Goal: Leave review/rating

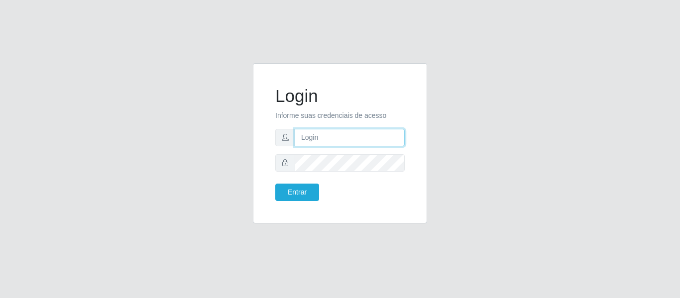
click at [345, 135] on input "text" at bounding box center [350, 137] width 110 height 17
type input "[PERSON_NAME][EMAIL_ADDRESS][DOMAIN_NAME]"
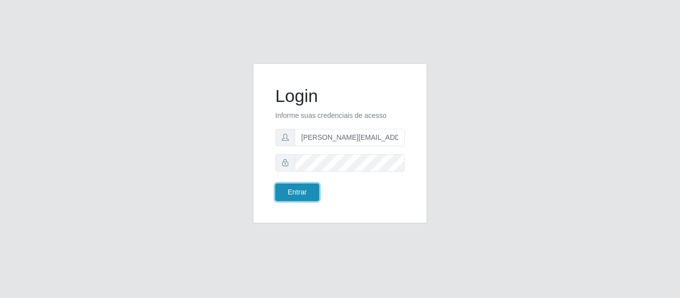
click at [314, 189] on button "Entrar" at bounding box center [297, 192] width 44 height 17
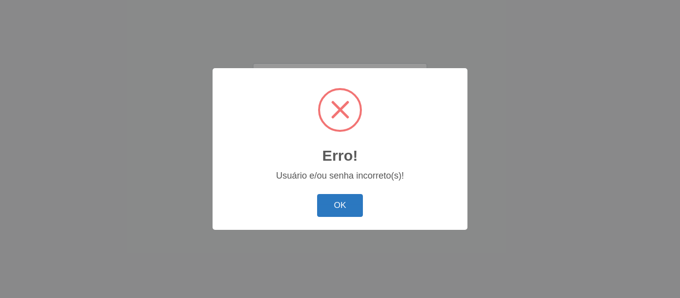
click at [346, 197] on button "OK" at bounding box center [340, 205] width 46 height 23
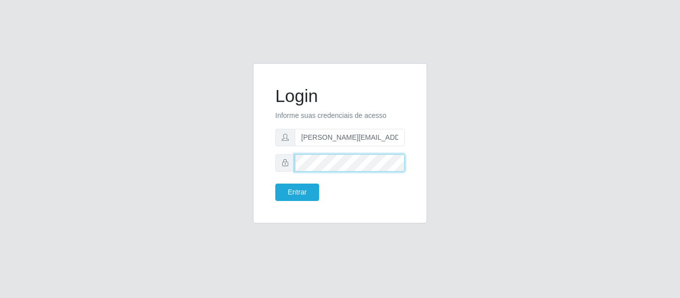
click at [275, 184] on button "Entrar" at bounding box center [297, 192] width 44 height 17
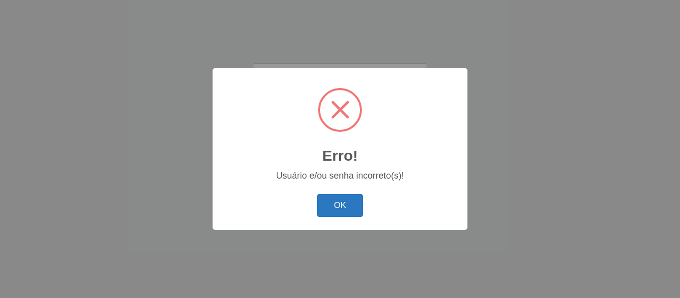
click at [342, 198] on button "OK" at bounding box center [340, 205] width 46 height 23
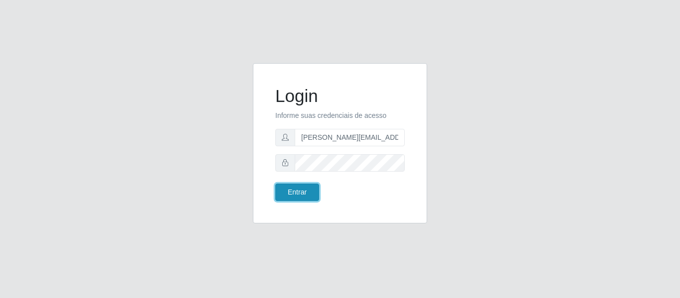
click at [309, 196] on button "Entrar" at bounding box center [297, 192] width 44 height 17
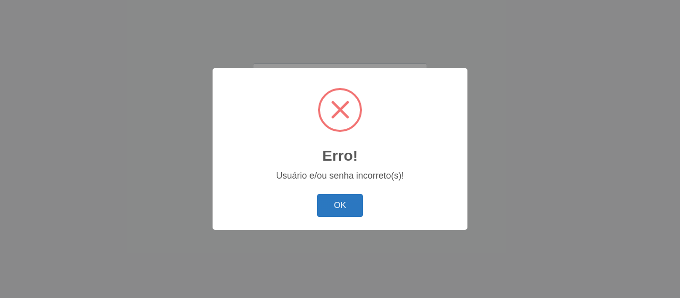
click at [354, 213] on button "OK" at bounding box center [340, 205] width 46 height 23
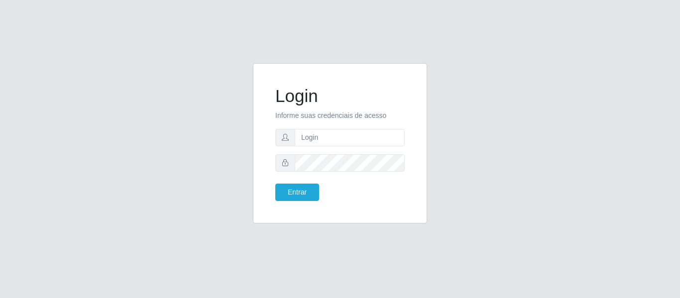
click at [331, 149] on form "Login Informe suas credenciais de acesso Entrar" at bounding box center [339, 143] width 129 height 115
click at [337, 142] on input "text" at bounding box center [350, 137] width 110 height 17
type input "[PERSON_NAME][EMAIL_ADDRESS][DOMAIN_NAME]"
click at [275, 184] on button "Entrar" at bounding box center [297, 192] width 44 height 17
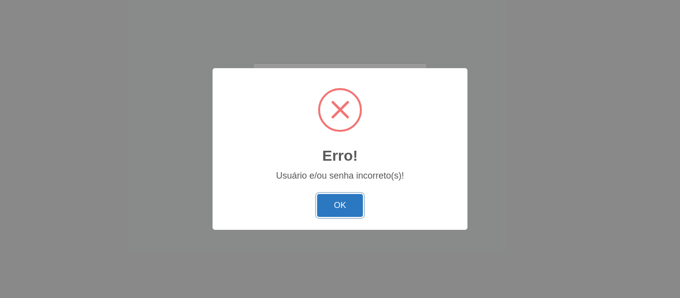
click at [343, 203] on button "OK" at bounding box center [340, 205] width 46 height 23
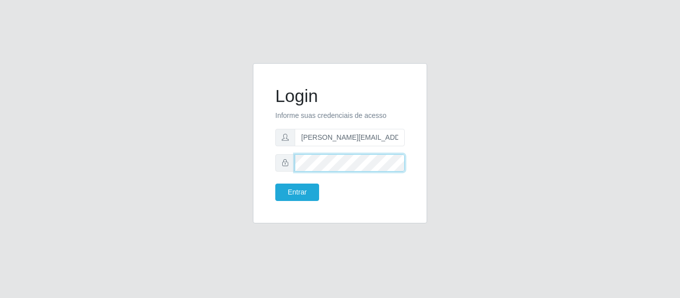
click at [281, 167] on div at bounding box center [339, 162] width 129 height 17
click at [275, 184] on button "Entrar" at bounding box center [297, 192] width 44 height 17
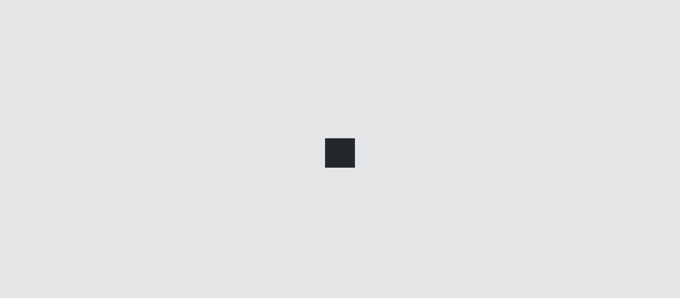
click at [290, 192] on div at bounding box center [340, 149] width 680 height 298
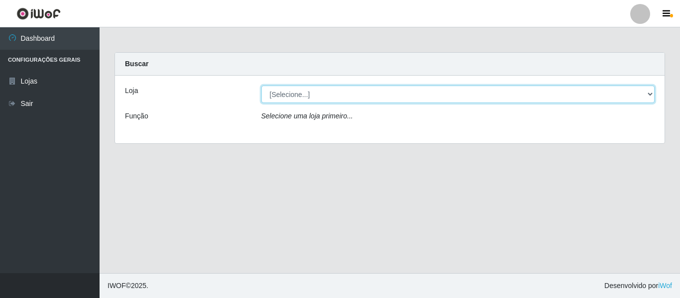
click at [304, 92] on select "[Selecione...] Hiper Queiroz - [GEOGRAPHIC_DATA]" at bounding box center [458, 94] width 394 height 17
select select "497"
click at [261, 86] on select "[Selecione...] Hiper Queiroz - [GEOGRAPHIC_DATA]" at bounding box center [458, 94] width 394 height 17
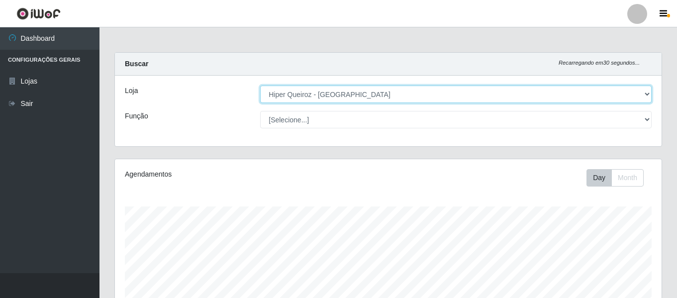
scroll to position [207, 547]
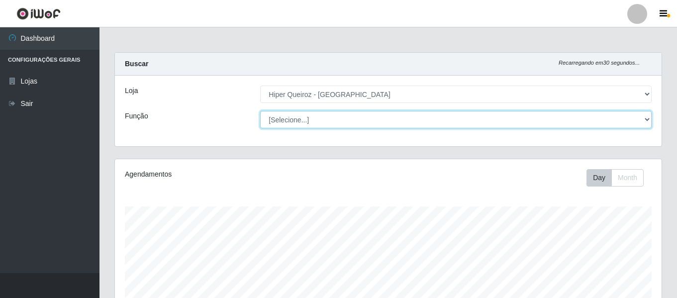
click at [322, 117] on select "[Selecione...] Embalador Embalador + Embalador ++ Repositor Repositor + Reposit…" at bounding box center [456, 119] width 392 height 17
select select "24"
click at [260, 111] on select "[Selecione...] Embalador Embalador + Embalador ++ Repositor Repositor + Reposit…" at bounding box center [456, 119] width 392 height 17
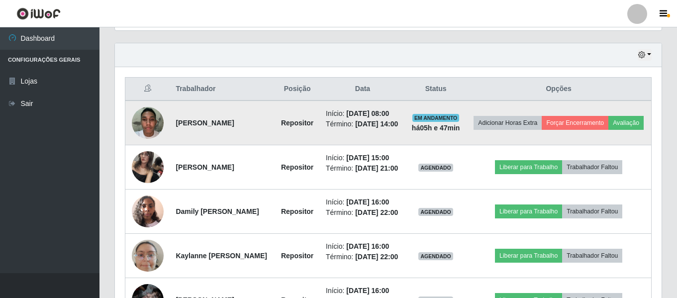
scroll to position [335, 0]
click at [609, 130] on button "Avaliação" at bounding box center [626, 123] width 35 height 14
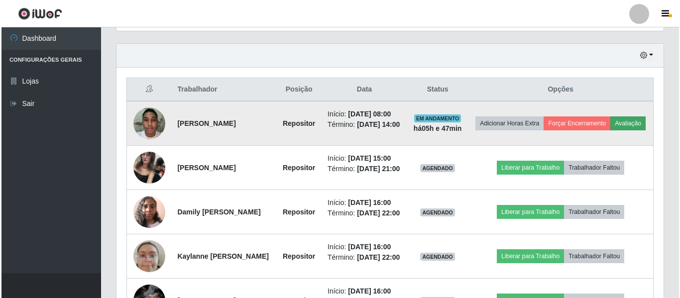
scroll to position [207, 542]
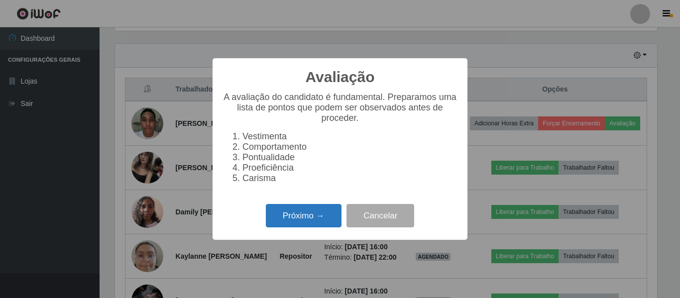
click at [322, 219] on button "Próximo →" at bounding box center [304, 215] width 76 height 23
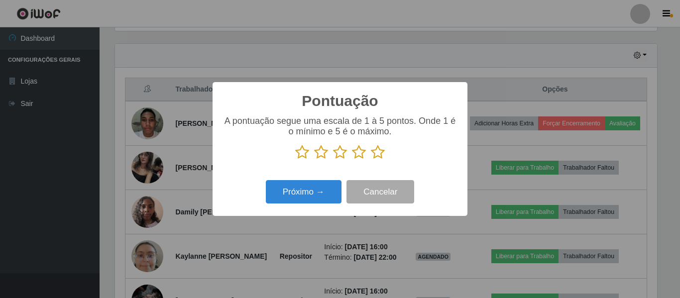
scroll to position [497506, 497170]
click at [302, 153] on icon at bounding box center [302, 152] width 14 height 15
click at [295, 160] on input "radio" at bounding box center [295, 160] width 0 height 0
drag, startPoint x: 319, startPoint y: 153, endPoint x: 345, endPoint y: 153, distance: 25.9
click at [320, 153] on icon at bounding box center [321, 152] width 14 height 15
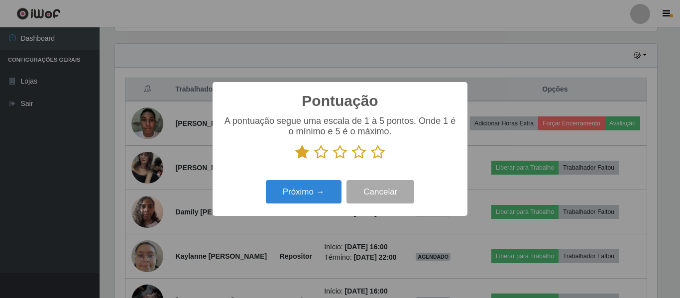
click at [314, 160] on input "radio" at bounding box center [314, 160] width 0 height 0
click at [345, 153] on icon at bounding box center [340, 152] width 14 height 15
click at [333, 160] on input "radio" at bounding box center [333, 160] width 0 height 0
drag, startPoint x: 353, startPoint y: 153, endPoint x: 375, endPoint y: 150, distance: 21.5
click at [365, 151] on icon at bounding box center [359, 152] width 14 height 15
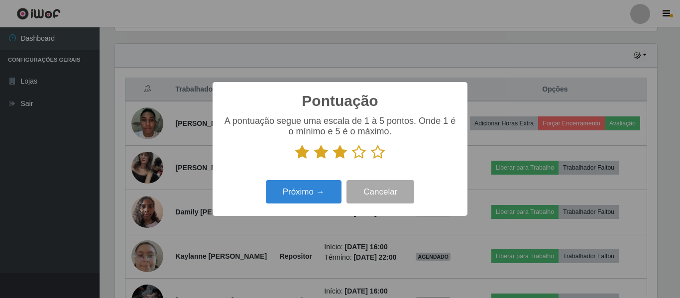
click at [352, 160] on input "radio" at bounding box center [352, 160] width 0 height 0
click at [376, 150] on icon at bounding box center [378, 152] width 14 height 15
click at [371, 160] on input "radio" at bounding box center [371, 160] width 0 height 0
click at [344, 151] on icon at bounding box center [340, 152] width 14 height 15
click at [333, 160] on input "radio" at bounding box center [333, 160] width 0 height 0
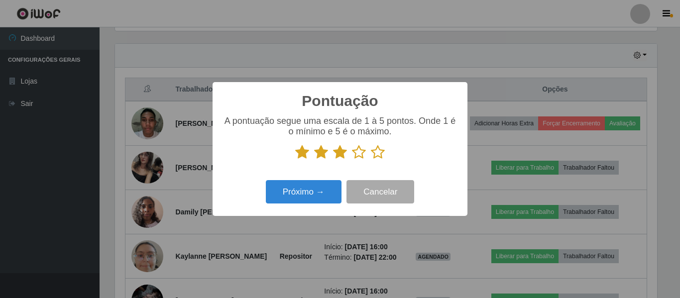
click at [358, 152] on icon at bounding box center [359, 152] width 14 height 15
click at [352, 160] on input "radio" at bounding box center [352, 160] width 0 height 0
click at [378, 153] on icon at bounding box center [378, 152] width 14 height 15
click at [371, 160] on input "radio" at bounding box center [371, 160] width 0 height 0
click at [311, 195] on button "Próximo →" at bounding box center [304, 191] width 76 height 23
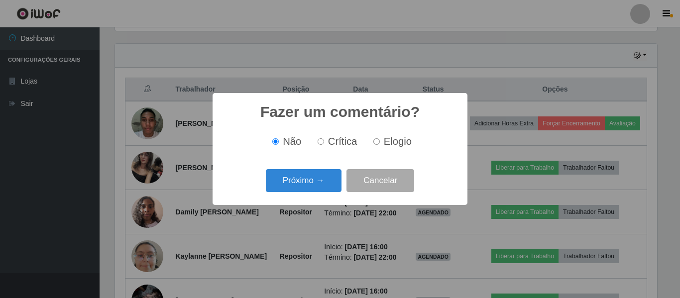
click at [378, 143] on input "Elogio" at bounding box center [376, 141] width 6 height 6
radio input "true"
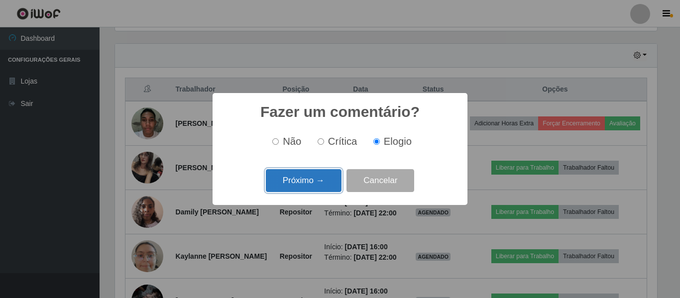
click at [303, 183] on button "Próximo →" at bounding box center [304, 180] width 76 height 23
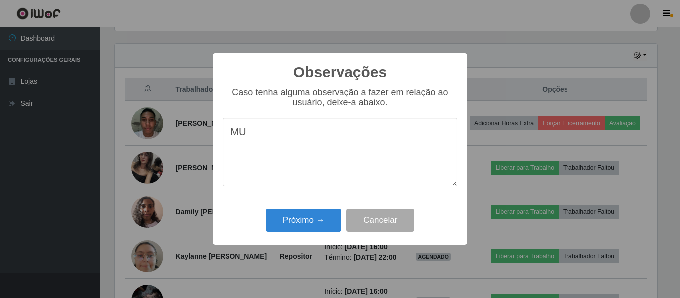
type textarea "M"
type textarea "PRODUTIVO"
click at [305, 218] on button "Próximo →" at bounding box center [304, 220] width 76 height 23
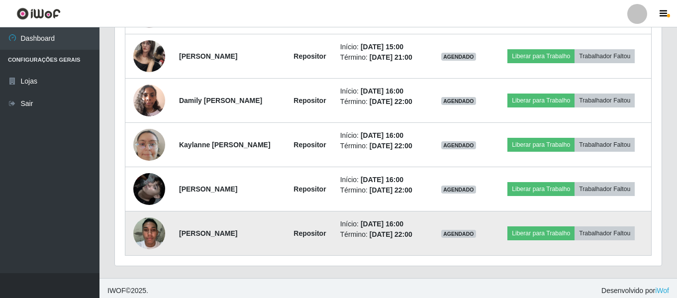
scroll to position [496, 0]
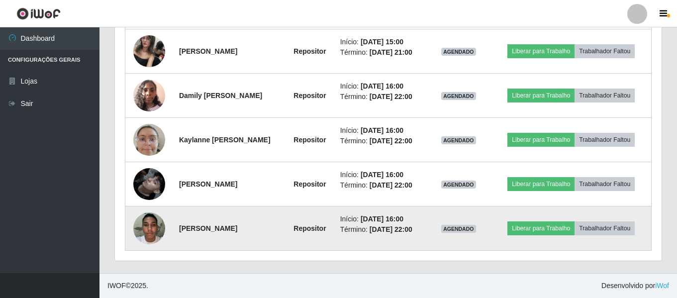
click at [393, 225] on time "[DATE] 22:00" at bounding box center [391, 229] width 43 height 8
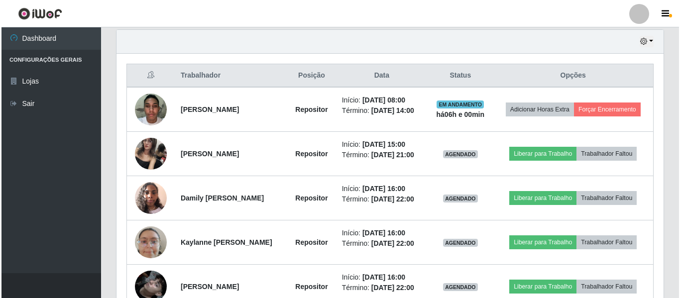
scroll to position [347, 0]
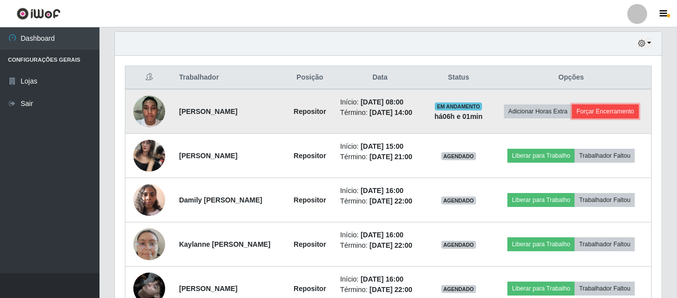
click at [588, 118] on button "Forçar Encerramento" at bounding box center [605, 112] width 67 height 14
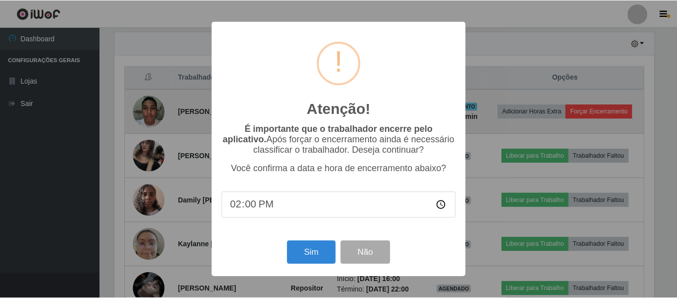
scroll to position [207, 542]
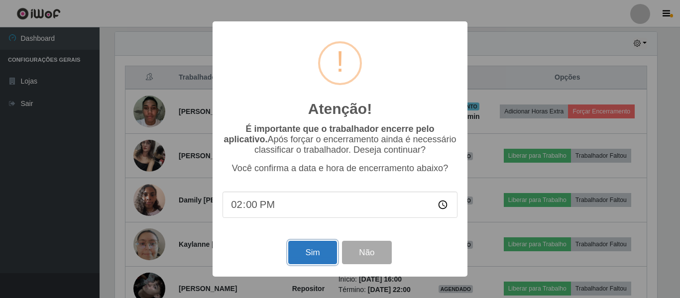
click at [300, 260] on button "Sim" at bounding box center [312, 252] width 48 height 23
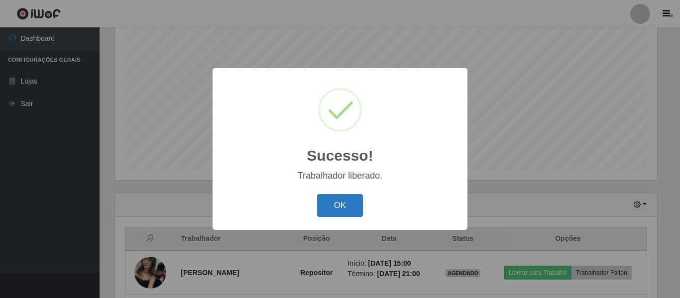
click at [336, 199] on button "OK" at bounding box center [340, 205] width 46 height 23
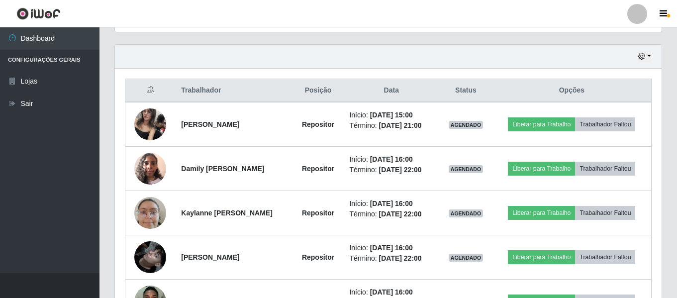
scroll to position [335, 0]
